Goal: Transaction & Acquisition: Purchase product/service

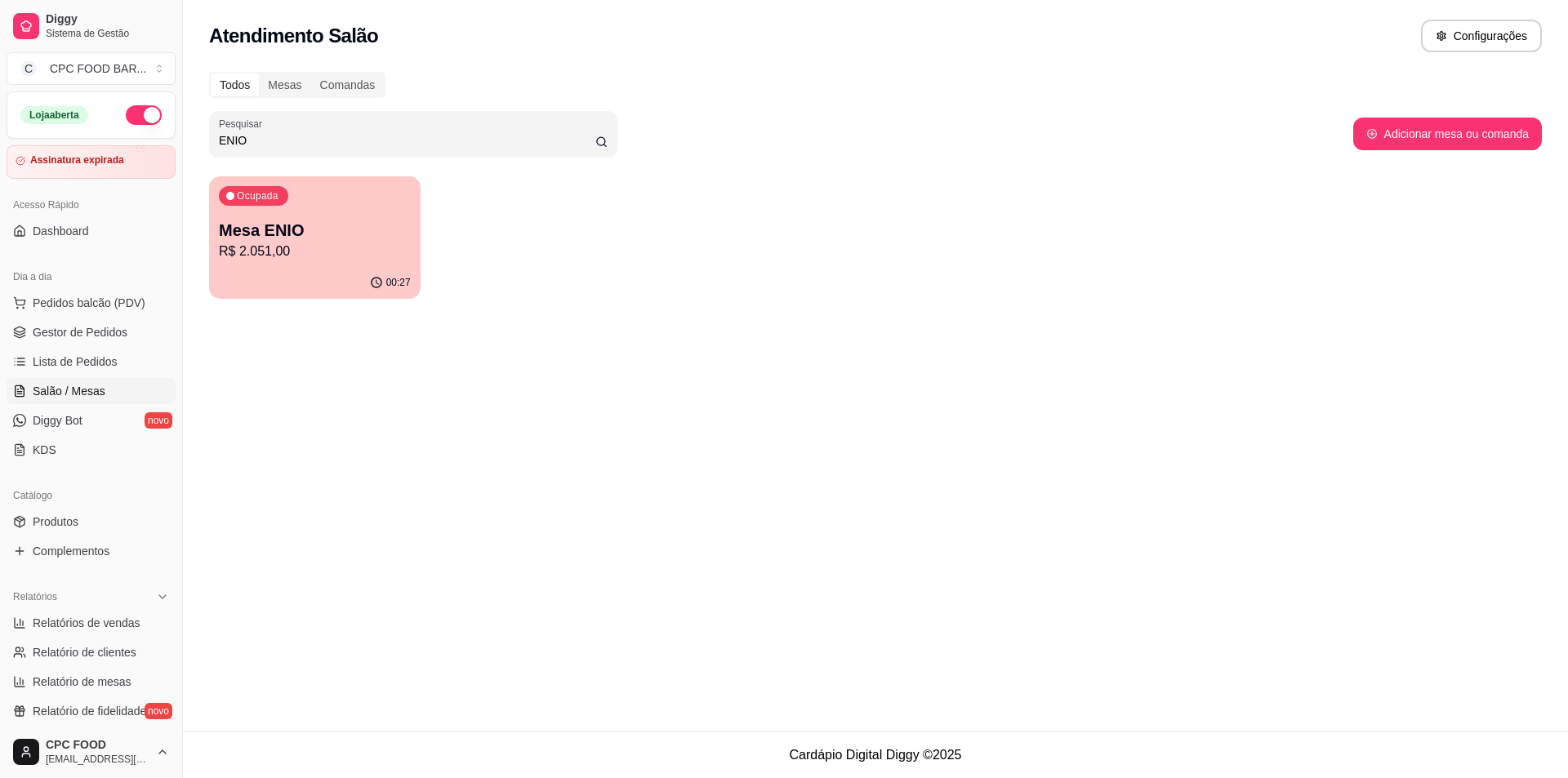
click at [291, 137] on input "ENIO" at bounding box center [407, 141] width 376 height 17
click at [290, 137] on input "ENIO" at bounding box center [407, 141] width 376 height 17
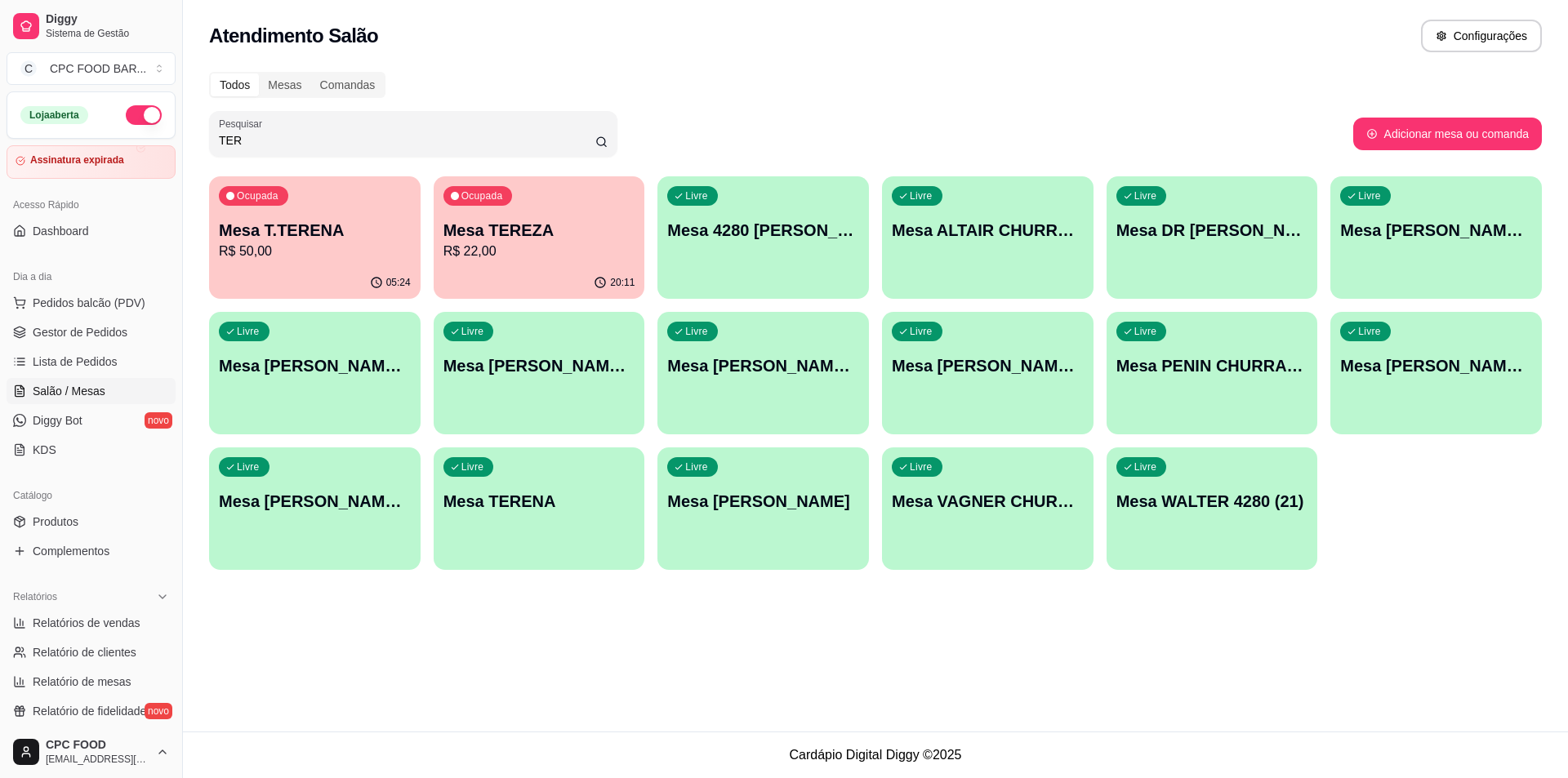
type input "TER"
click at [273, 226] on p "Mesa T.TERENA" at bounding box center [314, 231] width 192 height 23
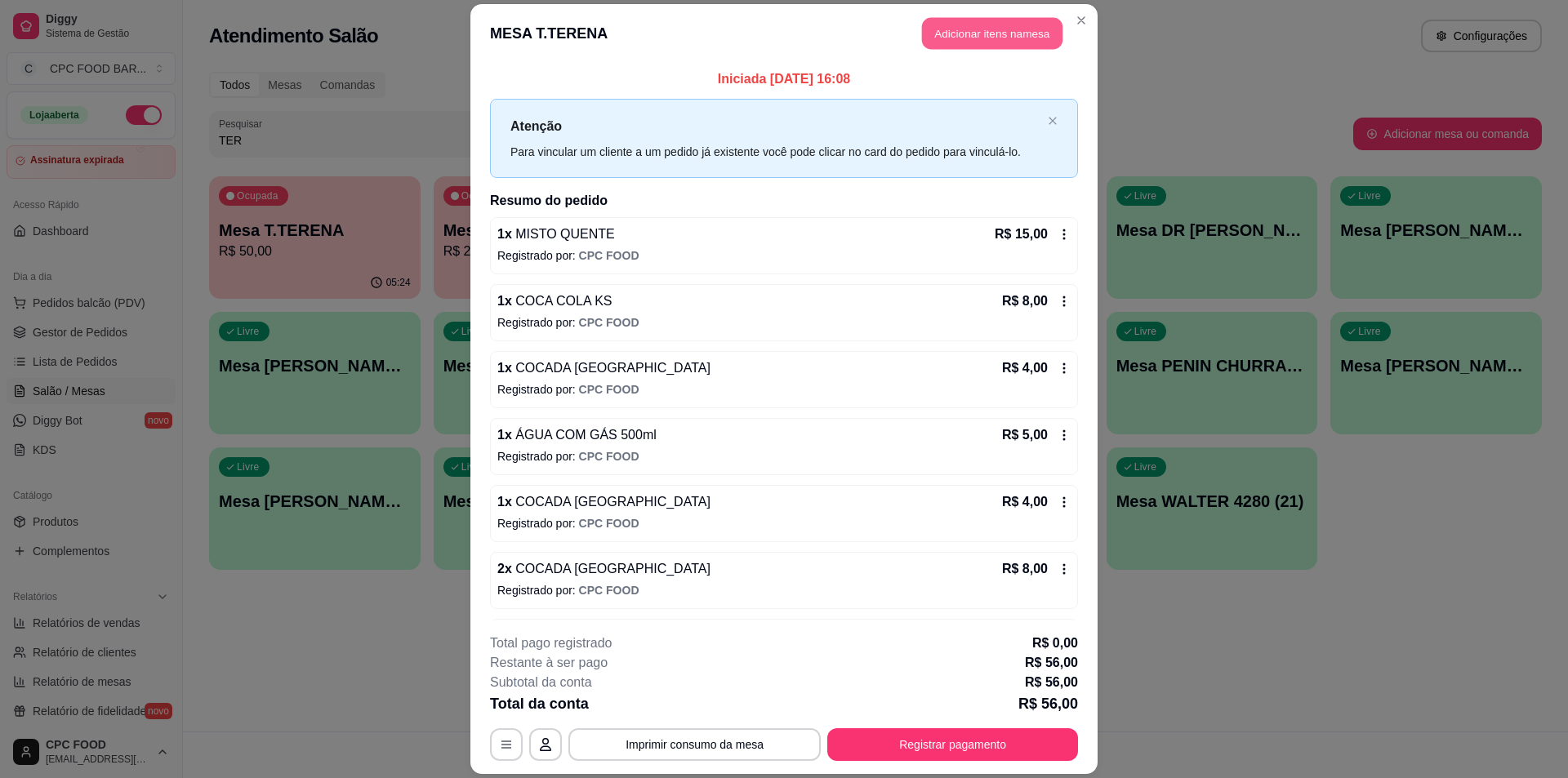
click at [938, 30] on button "Adicionar itens na mesa" at bounding box center [992, 33] width 140 height 32
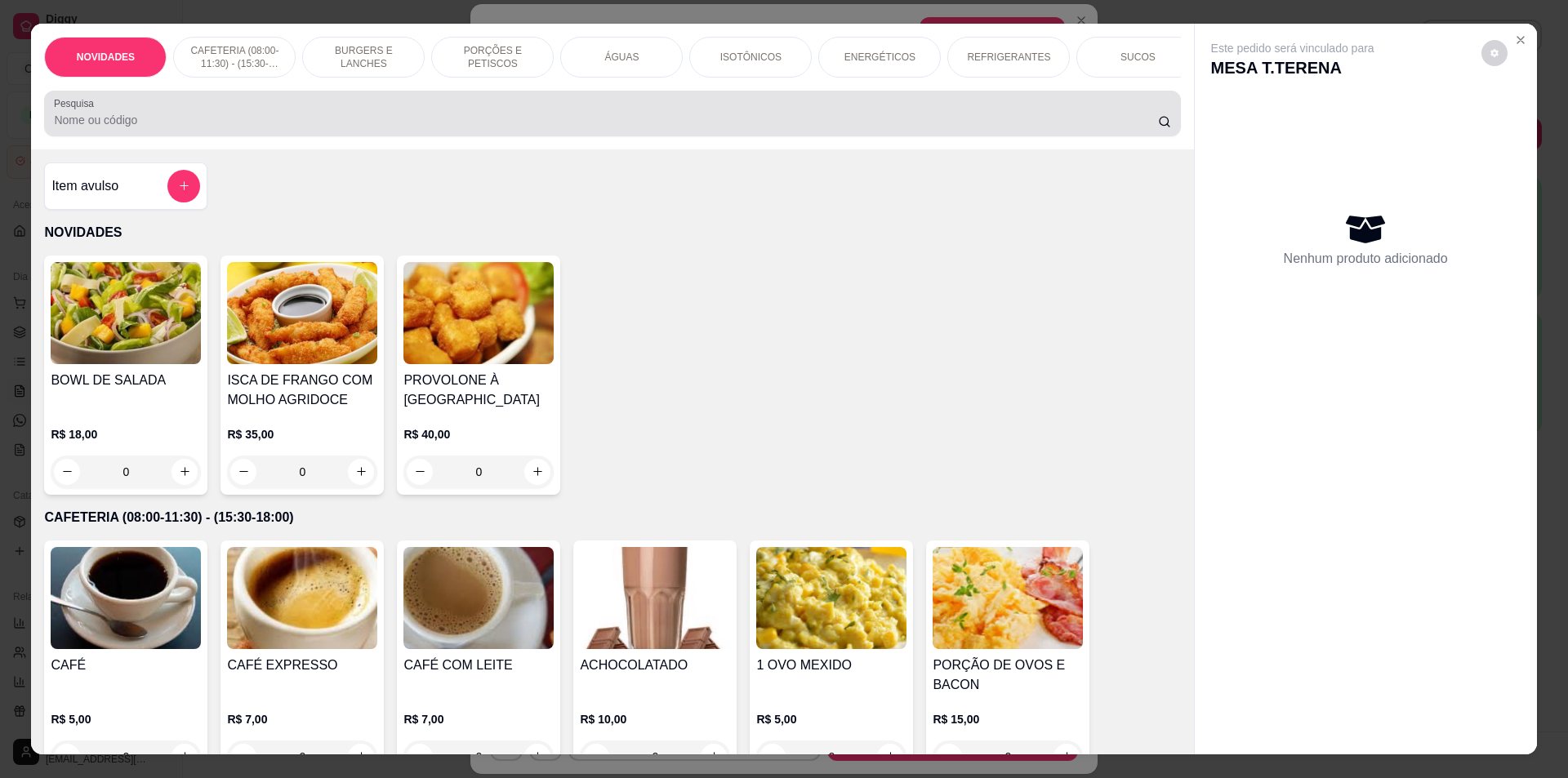
click at [543, 127] on input "Pesquisa" at bounding box center [605, 120] width 1103 height 17
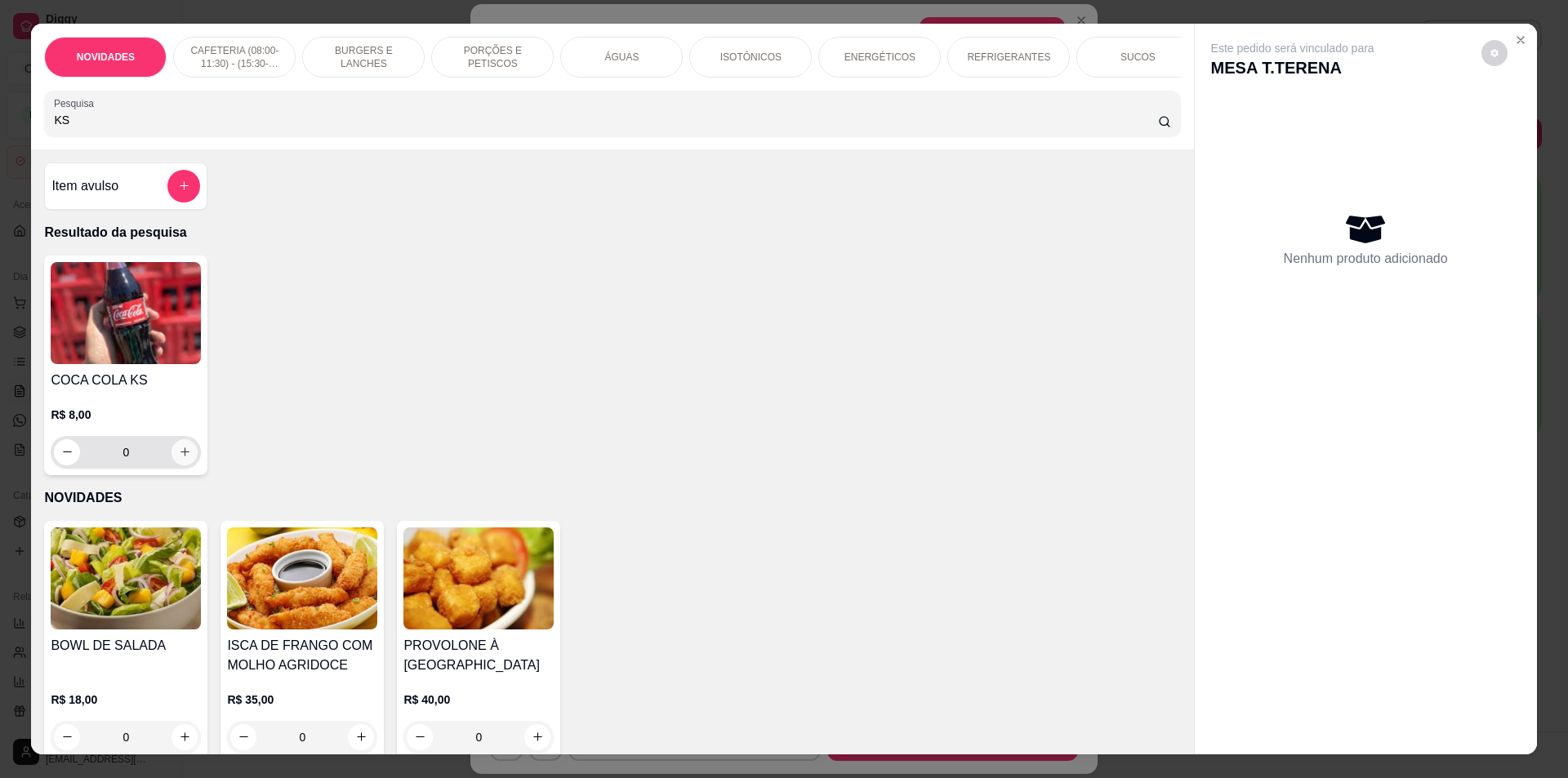
type input "KS"
click at [179, 458] on icon "increase-product-quantity" at bounding box center [185, 452] width 12 height 12
type input "1"
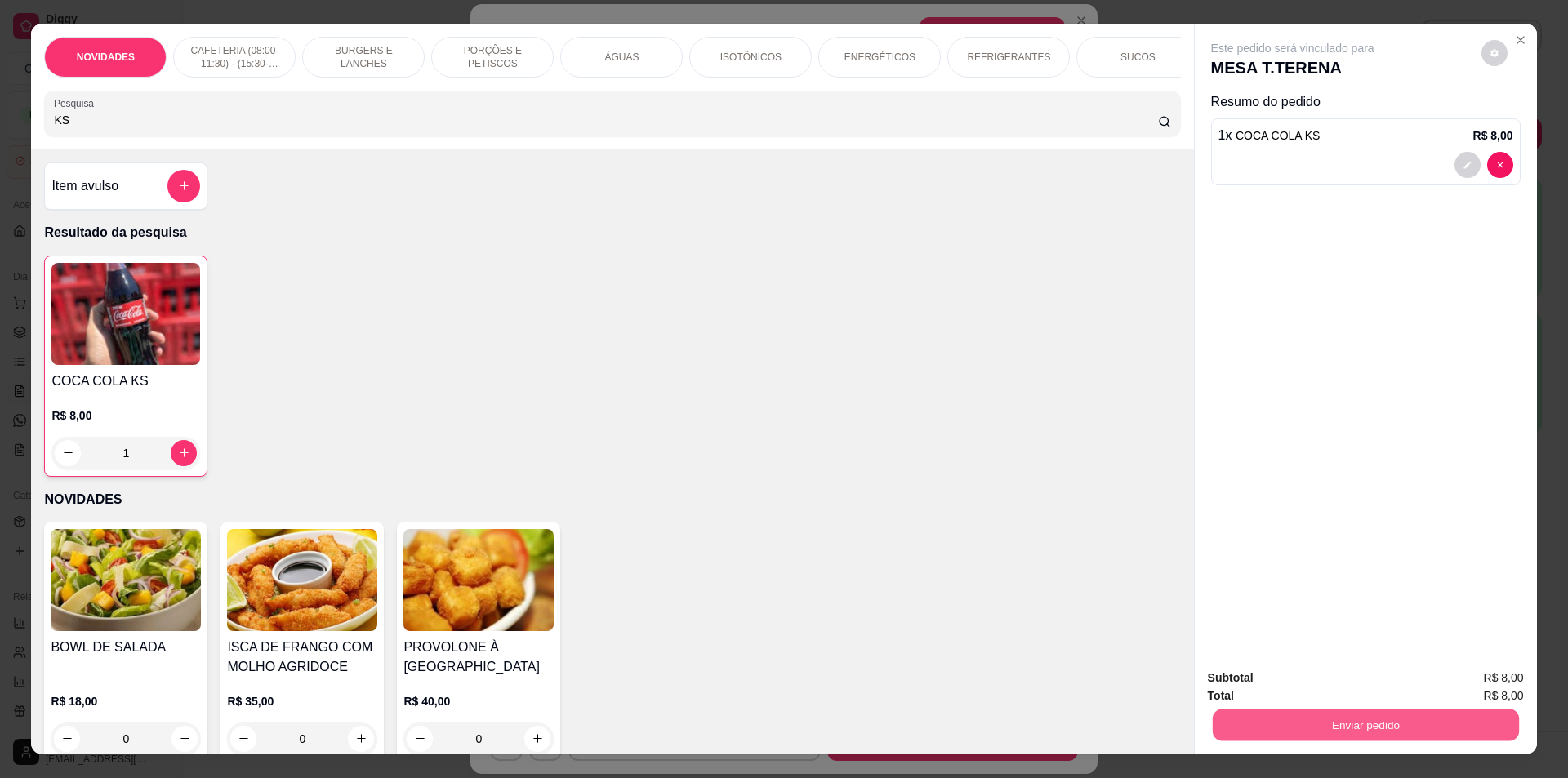
click at [1285, 721] on button "Enviar pedido" at bounding box center [1364, 726] width 306 height 32
click at [1284, 693] on button "Não registrar e enviar pedido" at bounding box center [1311, 684] width 165 height 30
